Goal: Find contact information: Find contact information

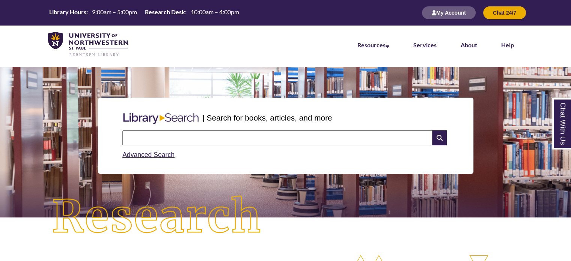
click at [165, 144] on input "text" at bounding box center [277, 137] width 310 height 15
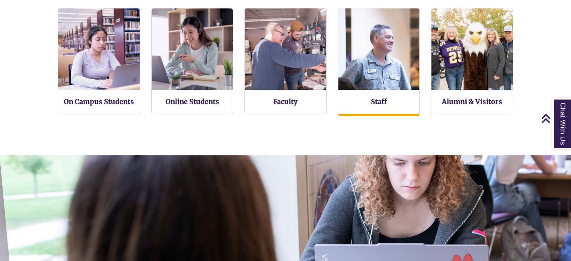
scroll to position [165, 570]
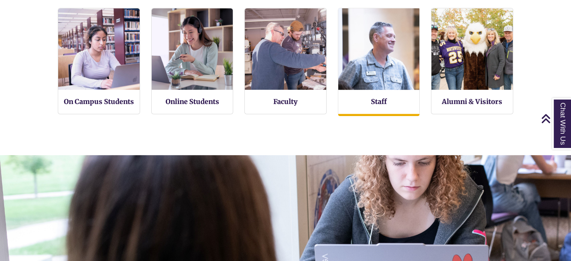
click at [379, 79] on img at bounding box center [378, 49] width 89 height 89
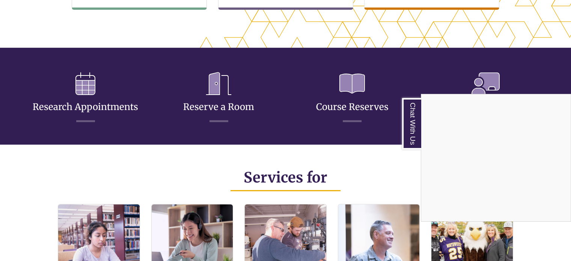
click at [96, 99] on div "Chat With Us" at bounding box center [285, 130] width 571 height 261
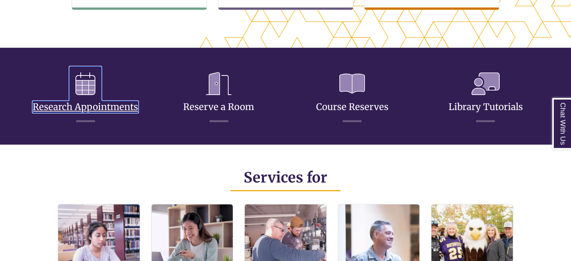
click at [96, 96] on icon at bounding box center [85, 83] width 32 height 35
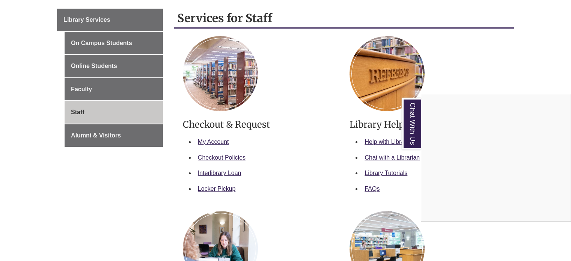
scroll to position [125, 0]
click at [259, 162] on div "Chat With Us" at bounding box center [285, 130] width 571 height 261
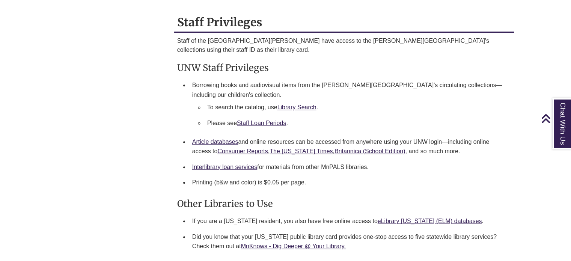
scroll to position [488, 0]
